Goal: Task Accomplishment & Management: Manage account settings

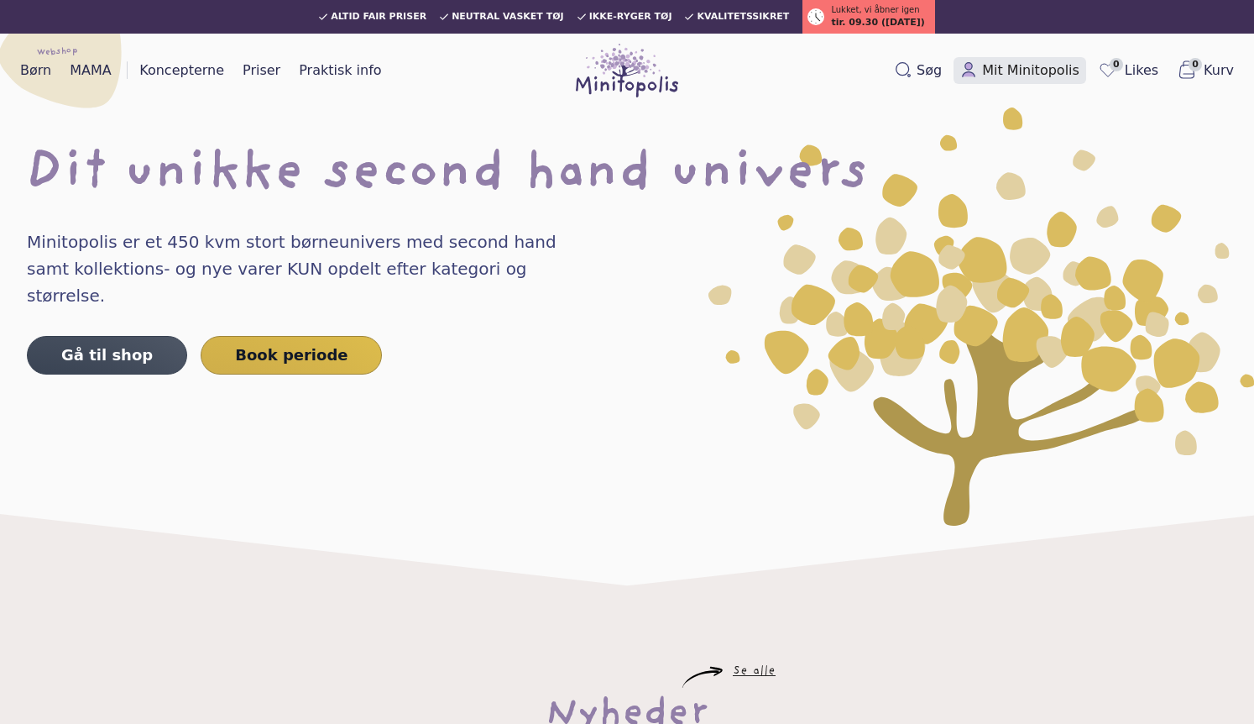
click at [1037, 71] on span "Mit Minitopolis" at bounding box center [1030, 70] width 97 height 20
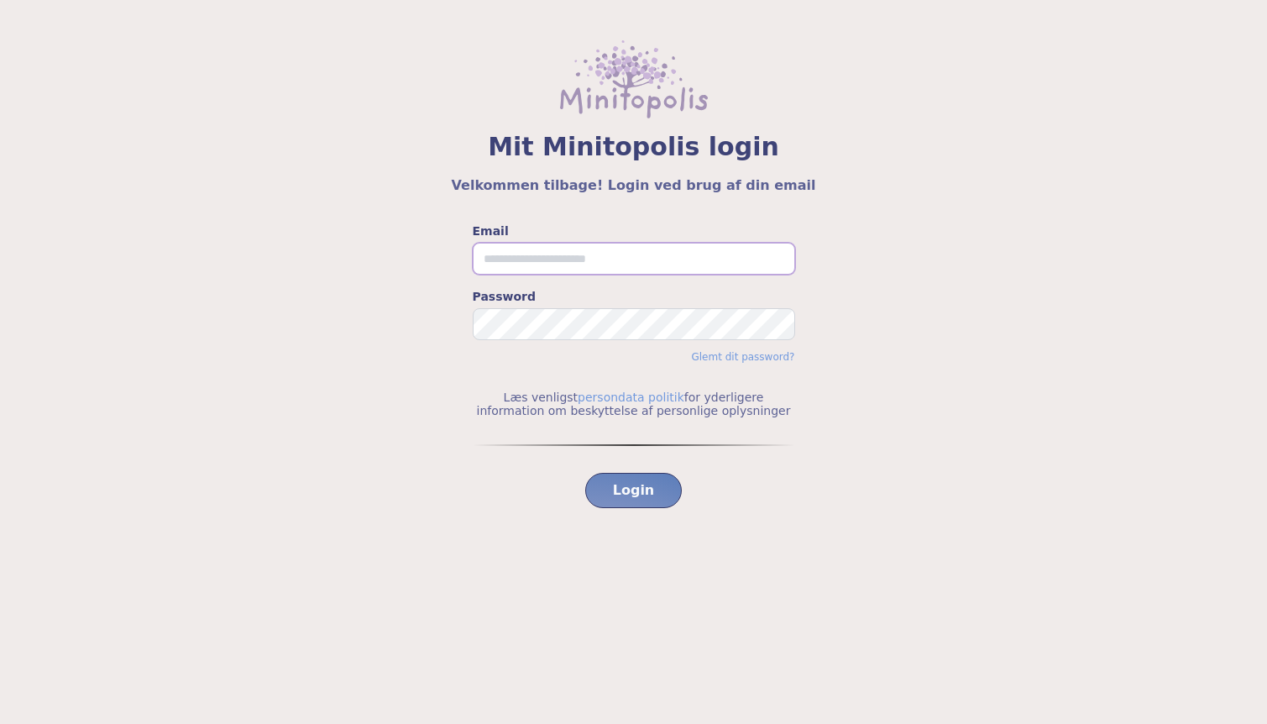
click at [562, 259] on input "Email" at bounding box center [634, 259] width 322 height 32
type input "**********"
click at [624, 480] on span "Login" at bounding box center [634, 490] width 42 height 20
